Goal: Information Seeking & Learning: Learn about a topic

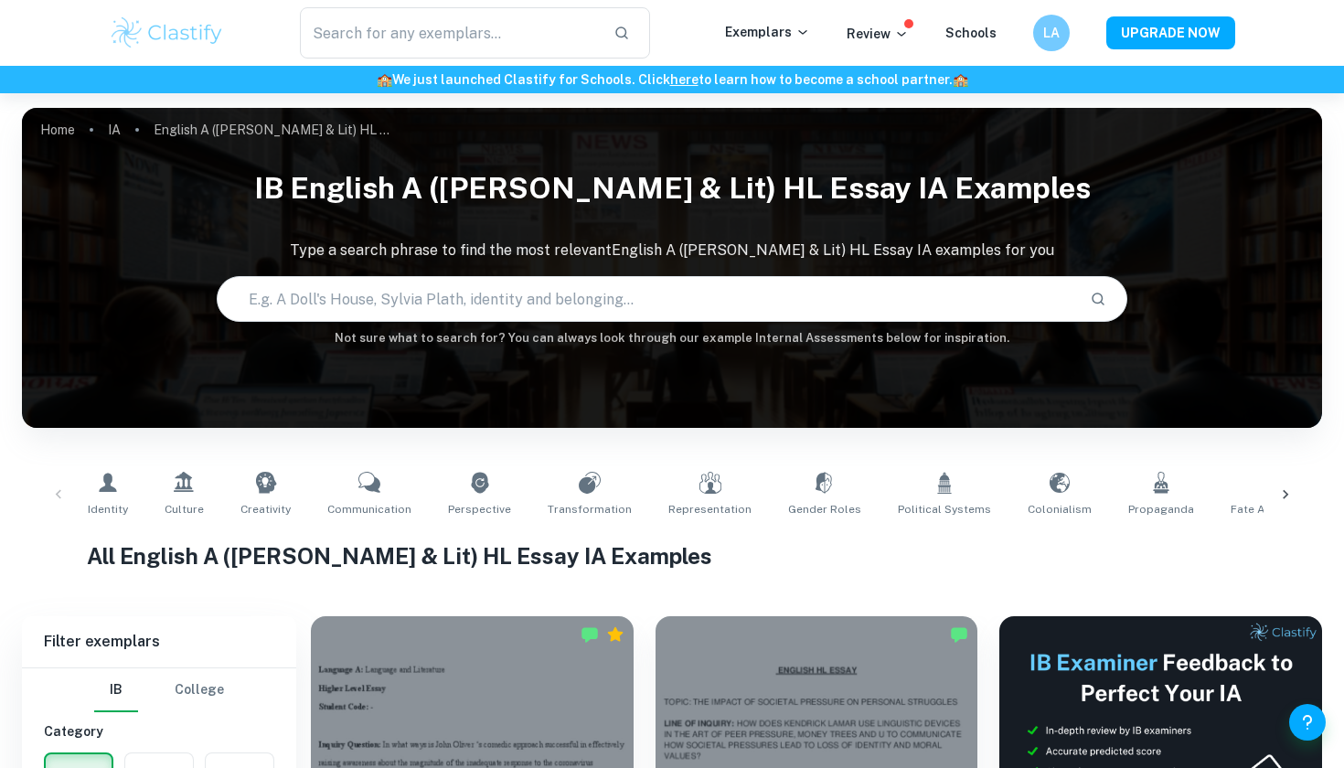
scroll to position [375, 0]
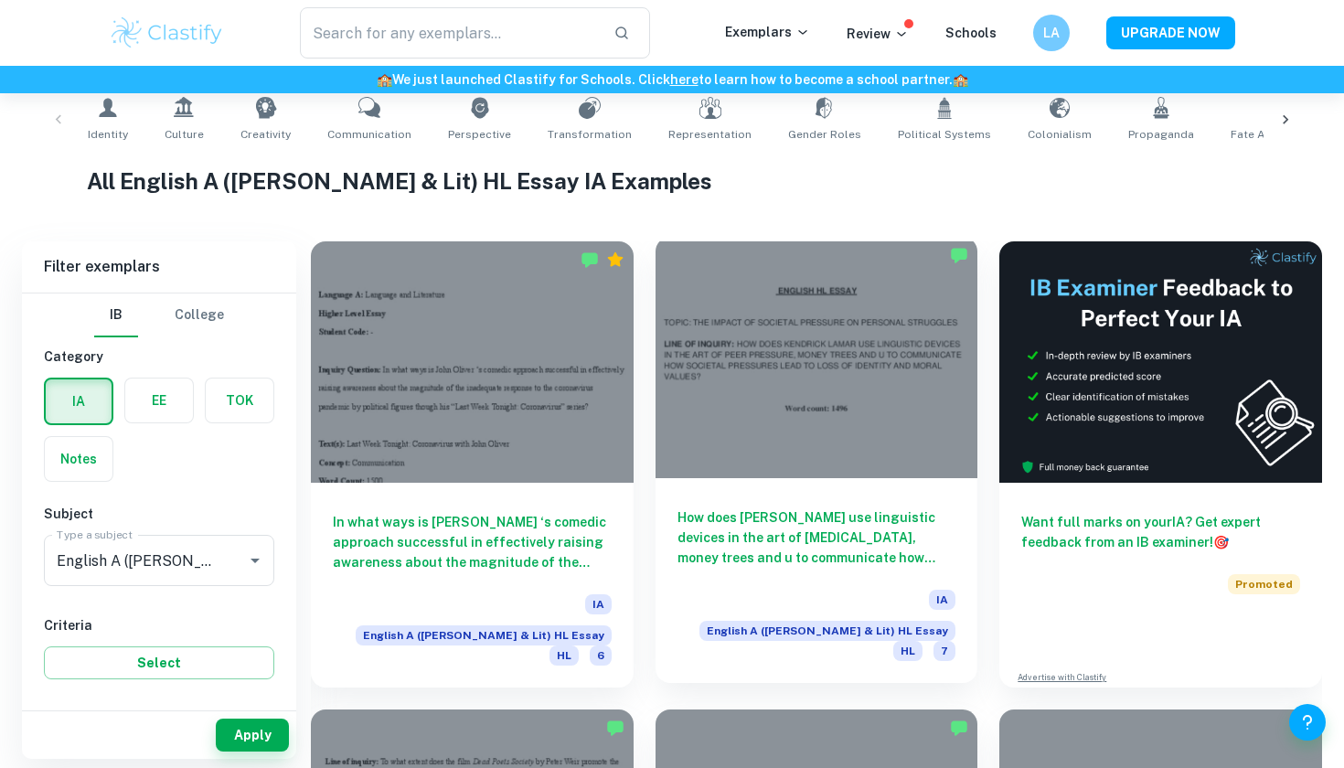
click at [833, 516] on h6 "How does [PERSON_NAME] use linguistic devices in the art of [MEDICAL_DATA], mon…" at bounding box center [816, 537] width 279 height 60
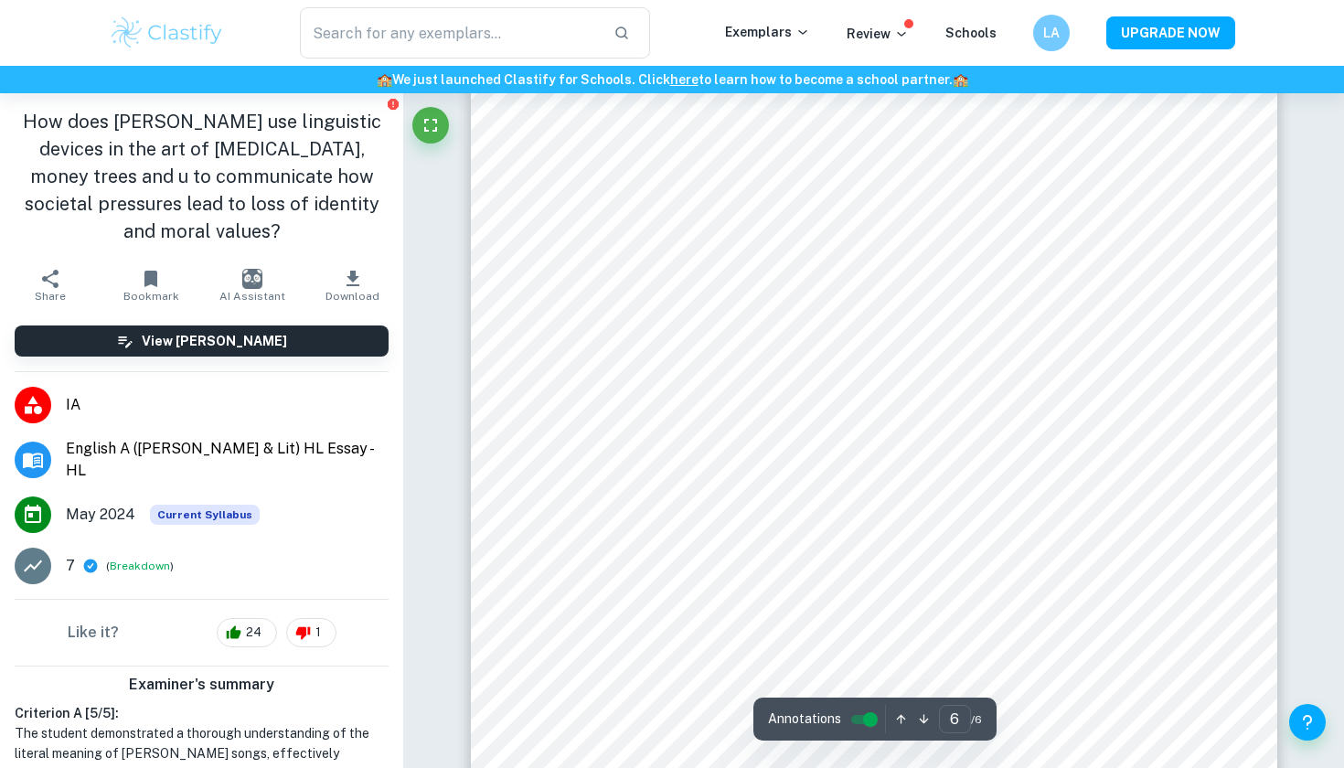
scroll to position [6135, 0]
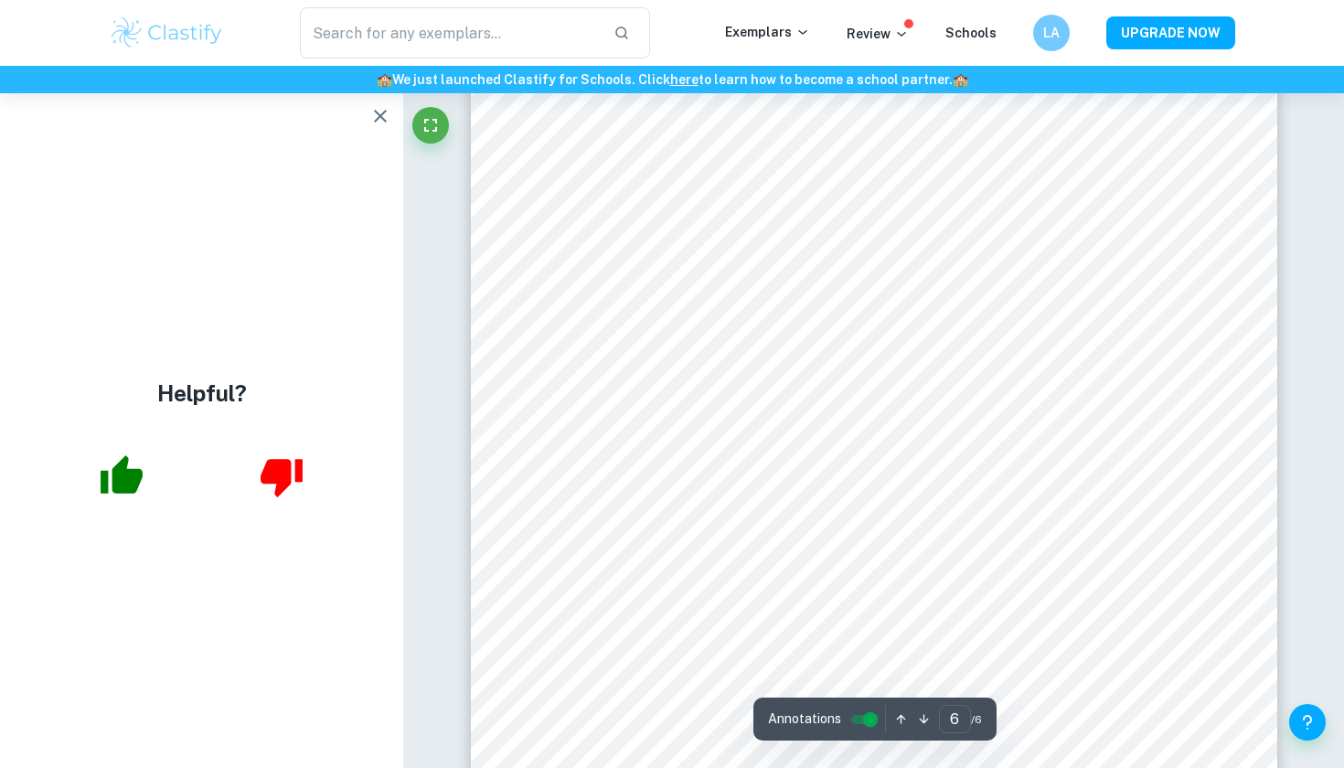
click at [388, 116] on icon "button" at bounding box center [380, 116] width 22 height 22
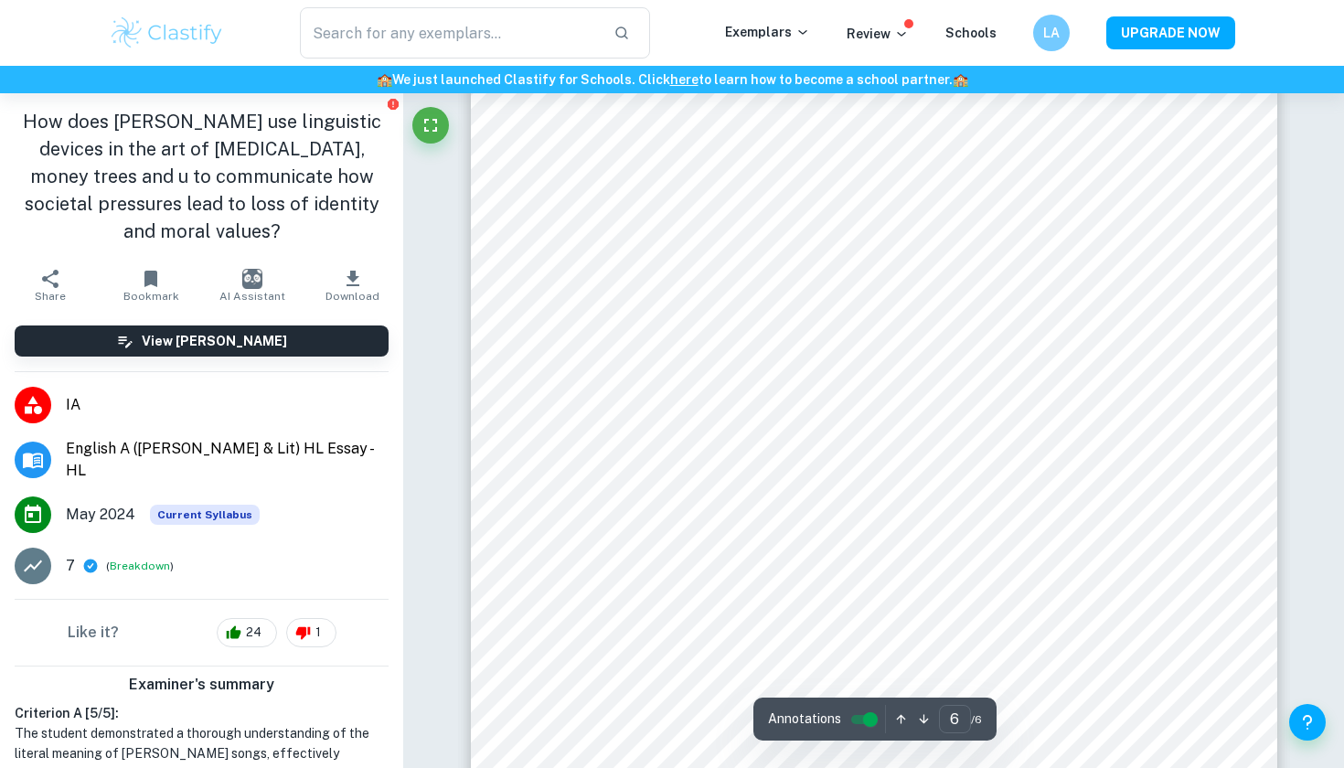
scroll to position [6156, 0]
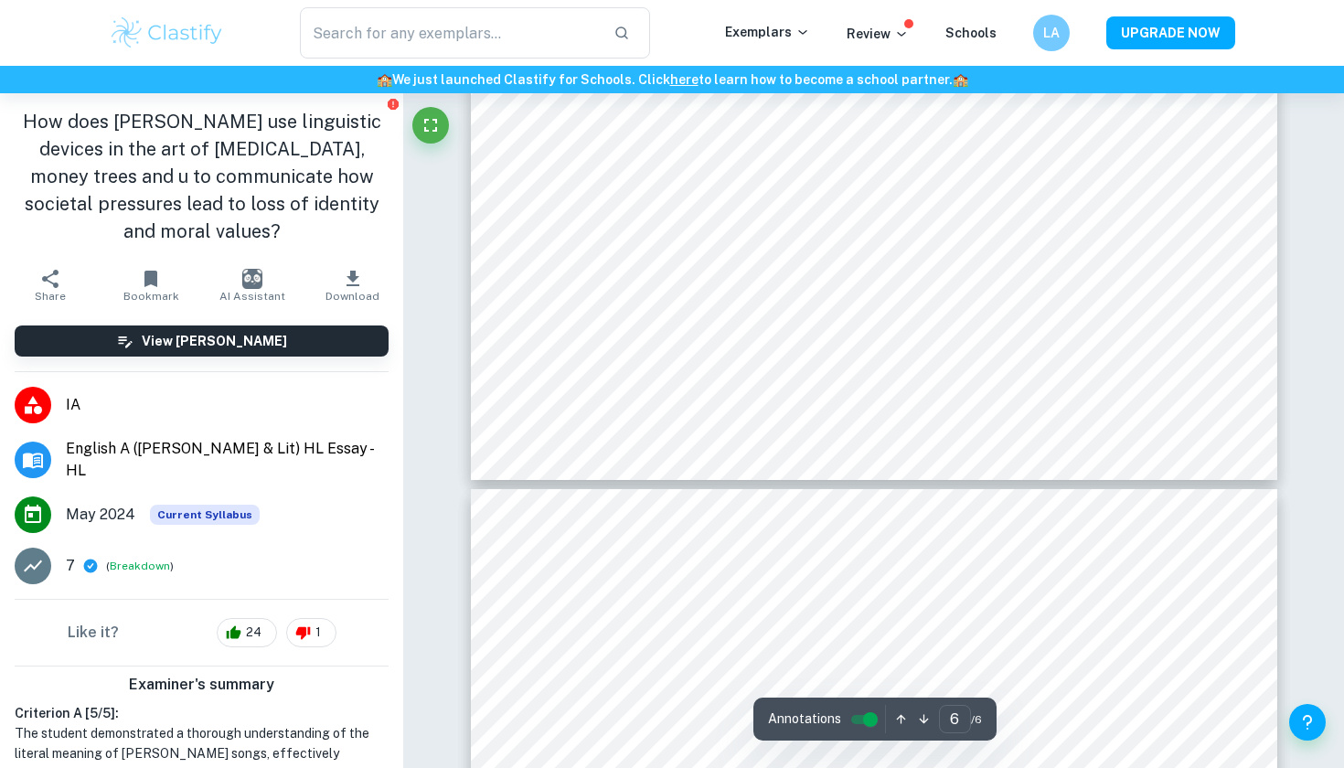
type input "5"
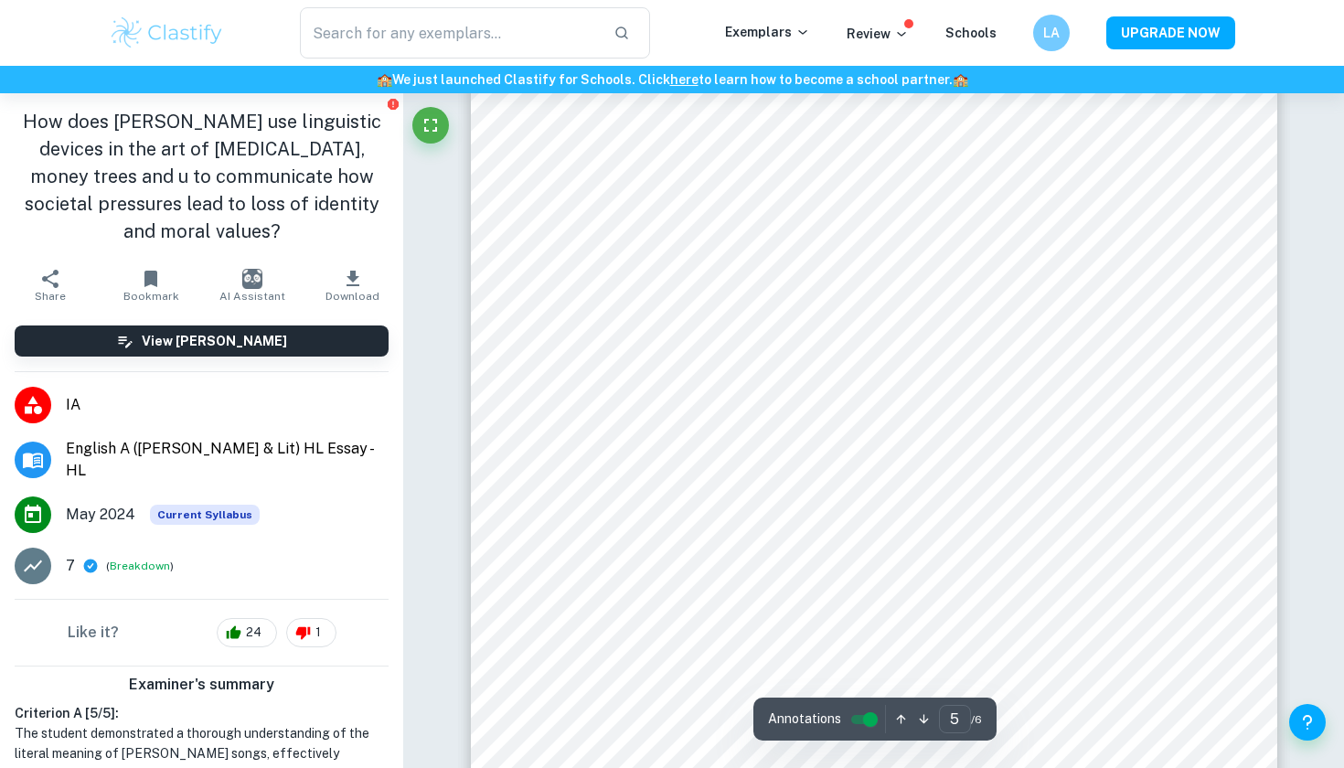
scroll to position [5113, 0]
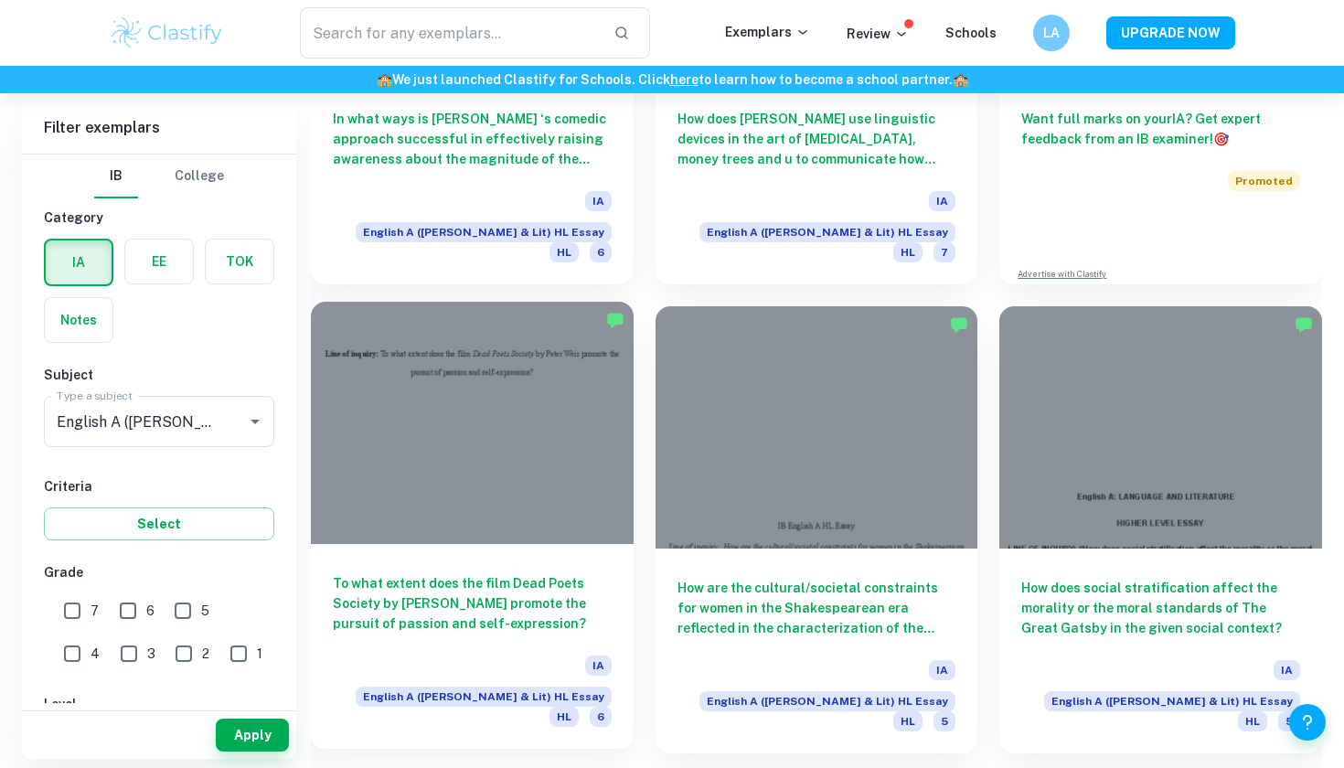
scroll to position [907, 0]
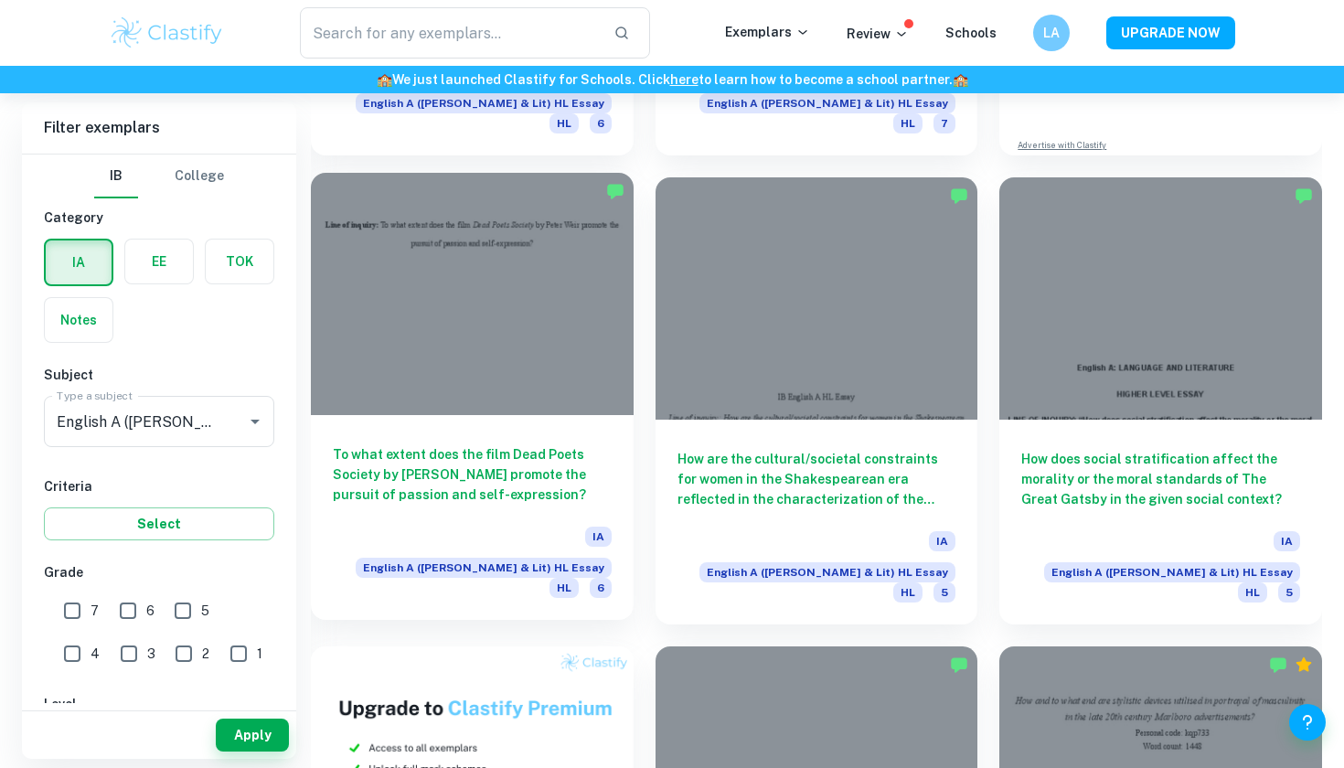
click at [566, 444] on h6 "To what extent does the film Dead Poets Society by [PERSON_NAME] promote the pu…" at bounding box center [472, 474] width 279 height 60
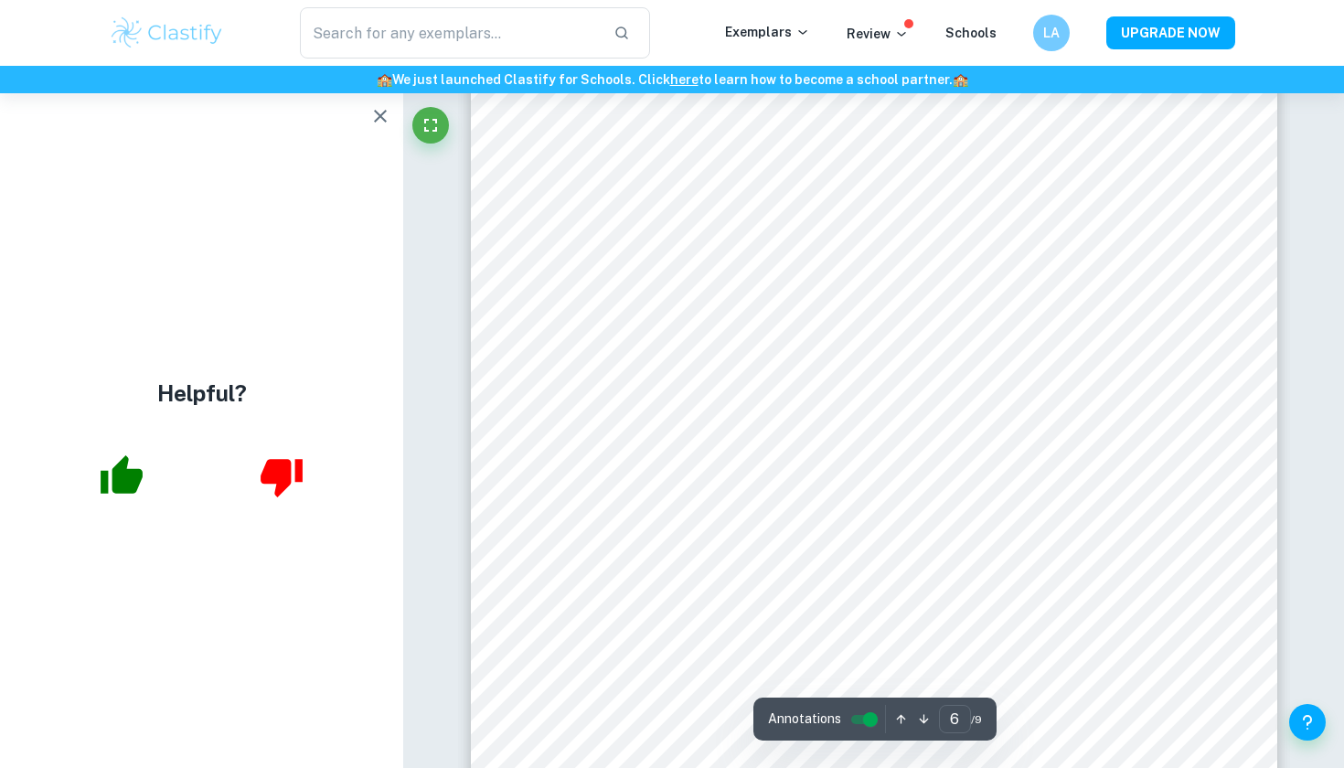
scroll to position [5865, 0]
click at [384, 115] on icon "button" at bounding box center [380, 116] width 22 height 22
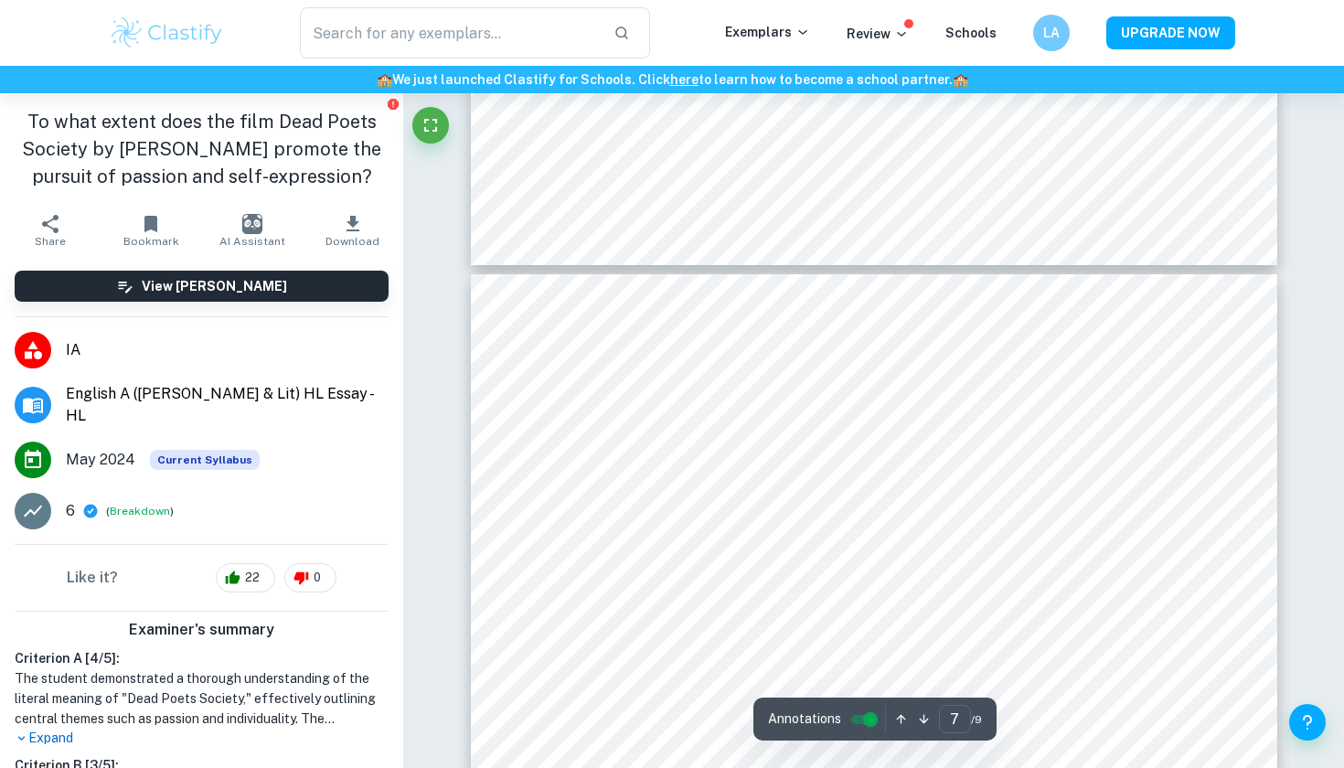
scroll to position [6428, 0]
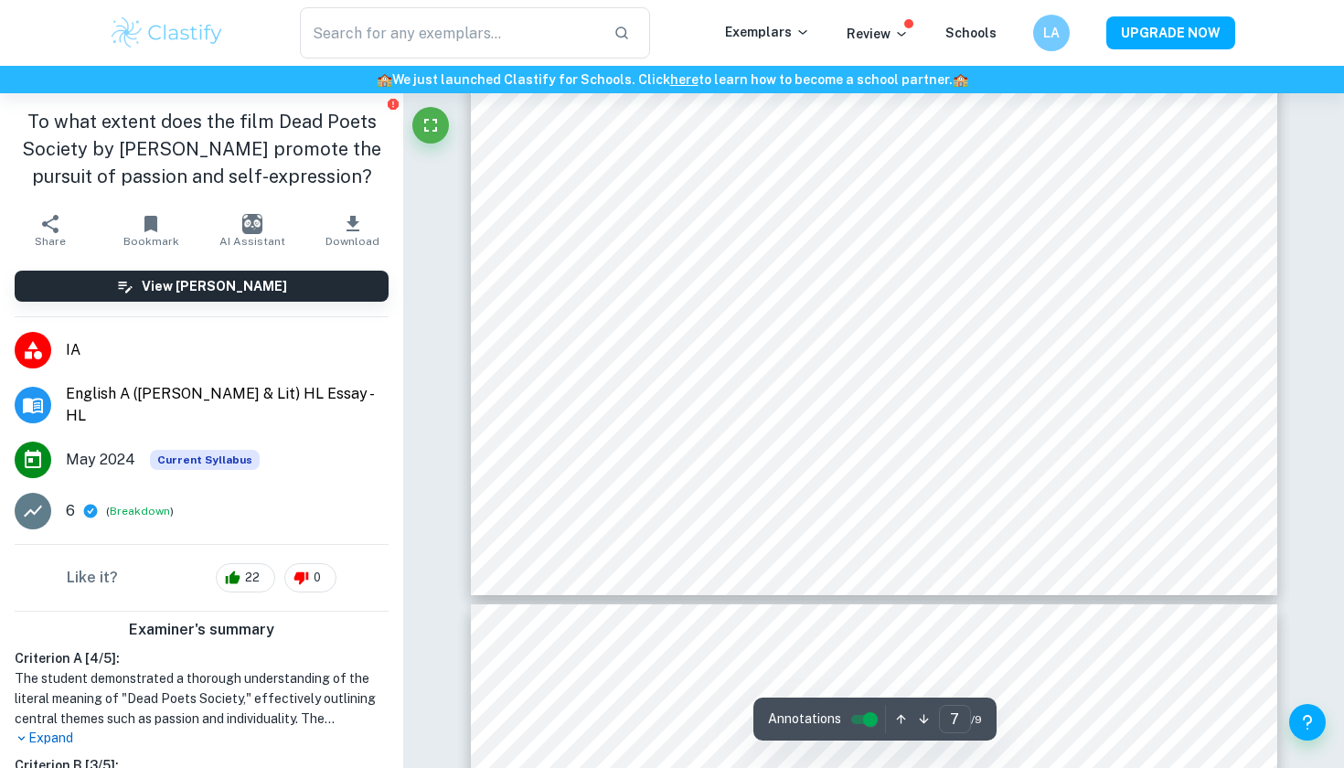
type input "8"
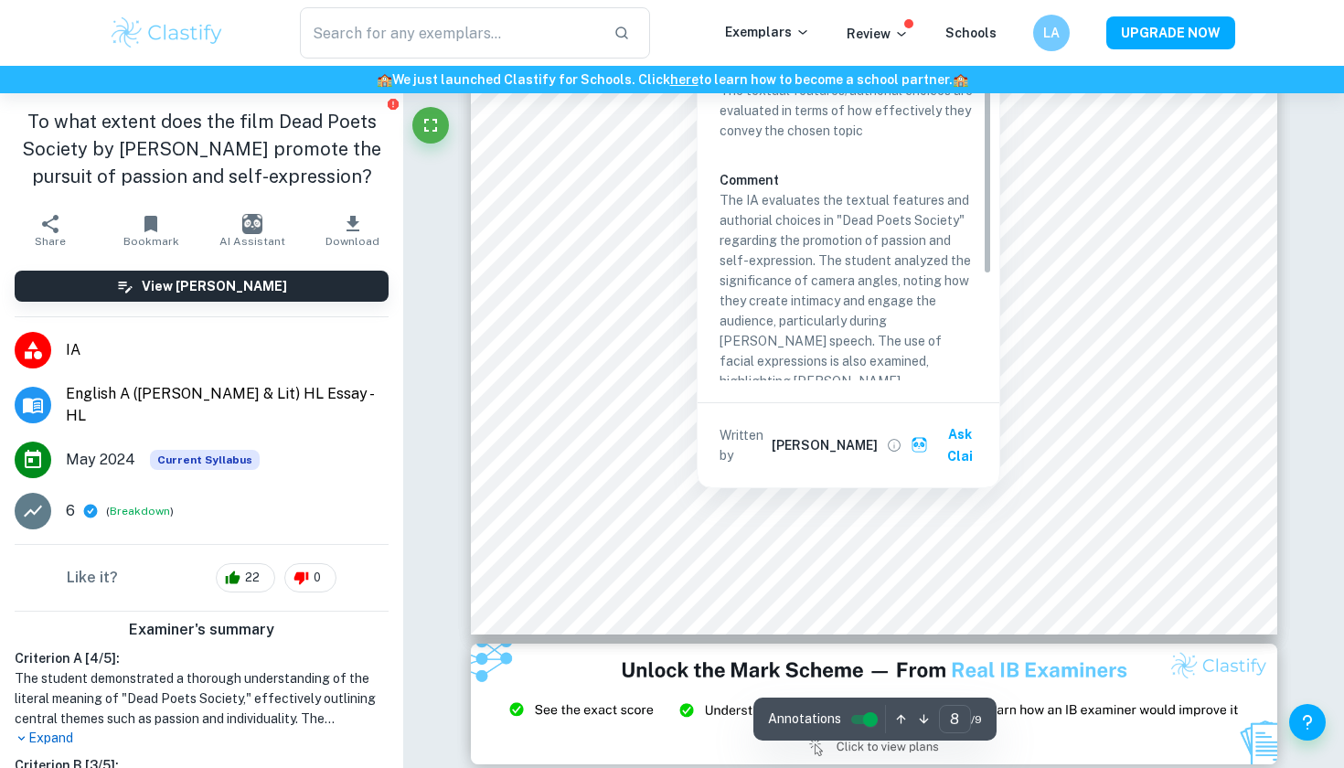
scroll to position [8146, 0]
